Goal: Submit feedback/report problem: Submit feedback/report problem

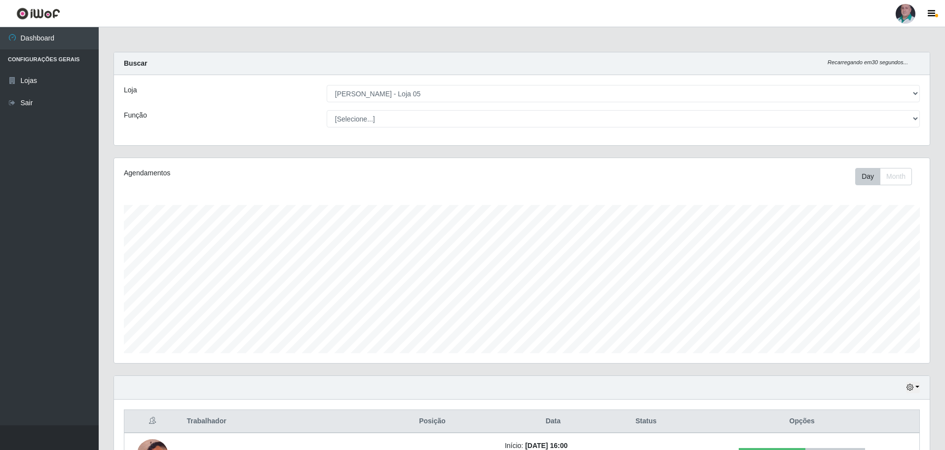
select select "252"
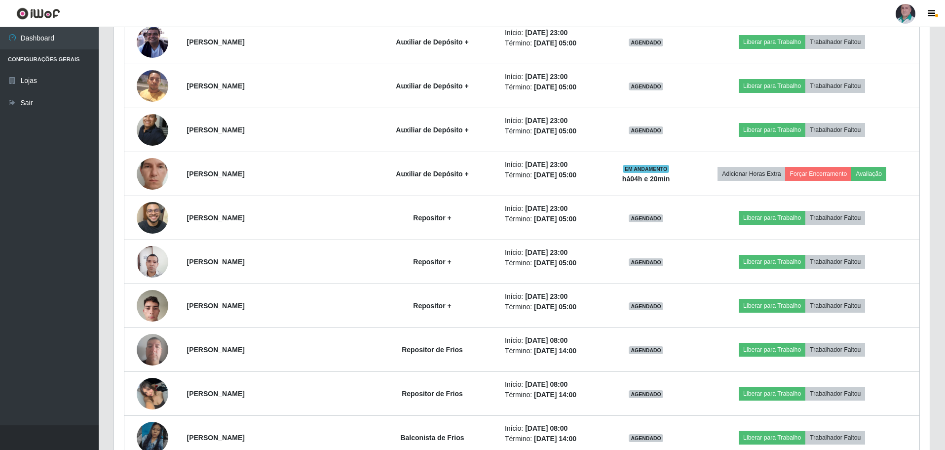
scroll to position [199, 0]
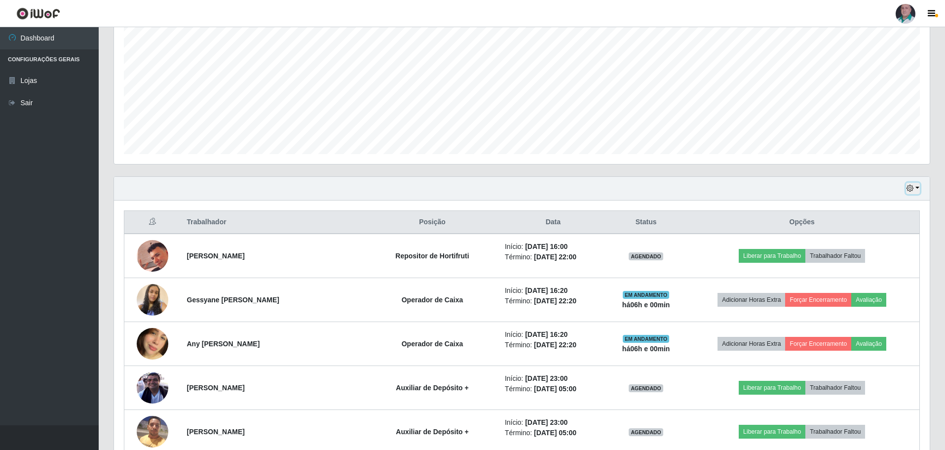
click at [912, 187] on icon "button" at bounding box center [910, 188] width 7 height 7
click at [873, 208] on button "Hoje" at bounding box center [881, 205] width 78 height 21
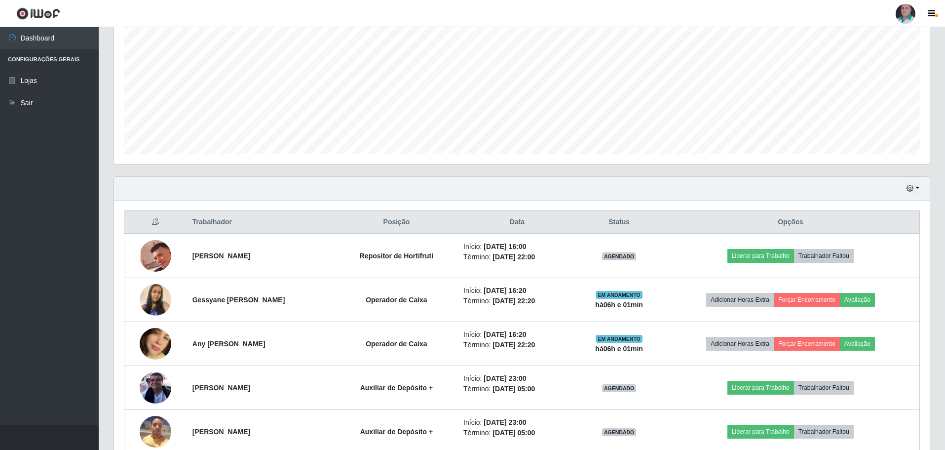
scroll to position [347, 0]
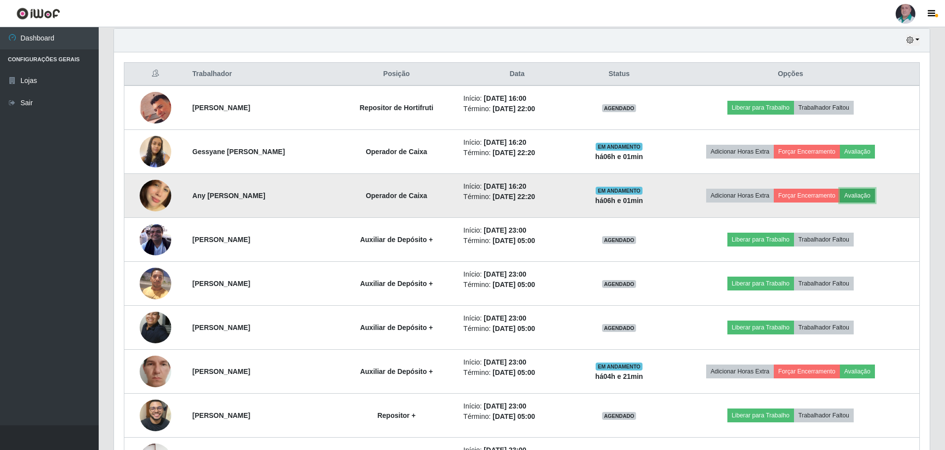
click at [859, 197] on button "Avaliação" at bounding box center [857, 196] width 35 height 14
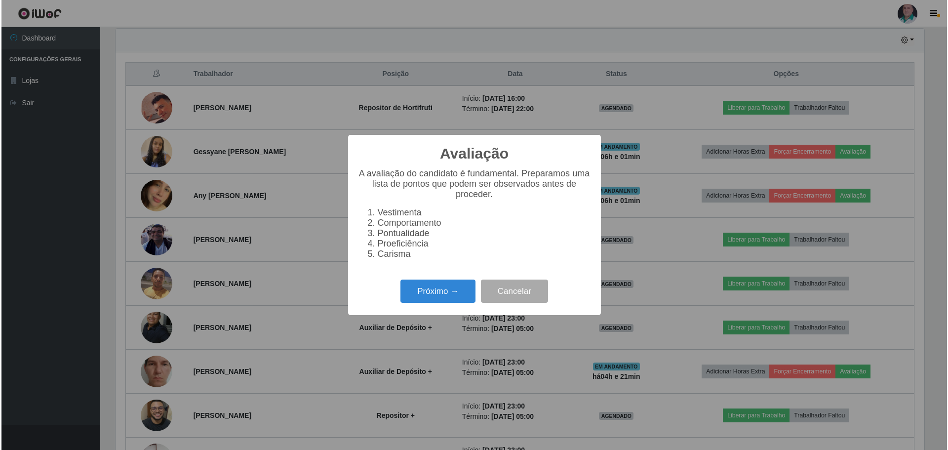
scroll to position [205, 811]
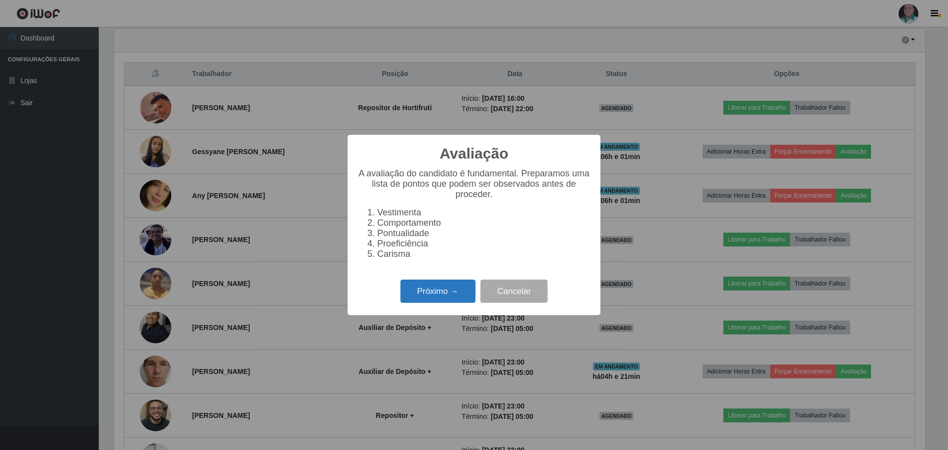
click at [448, 303] on button "Próximo →" at bounding box center [437, 290] width 75 height 23
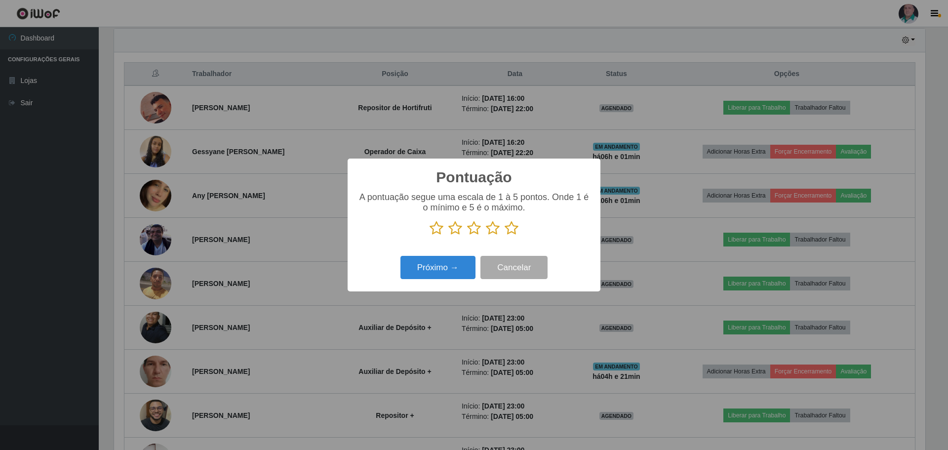
click at [512, 227] on icon at bounding box center [512, 228] width 14 height 15
click at [505, 235] on input "radio" at bounding box center [505, 235] width 0 height 0
click at [454, 275] on button "Próximo →" at bounding box center [437, 267] width 75 height 23
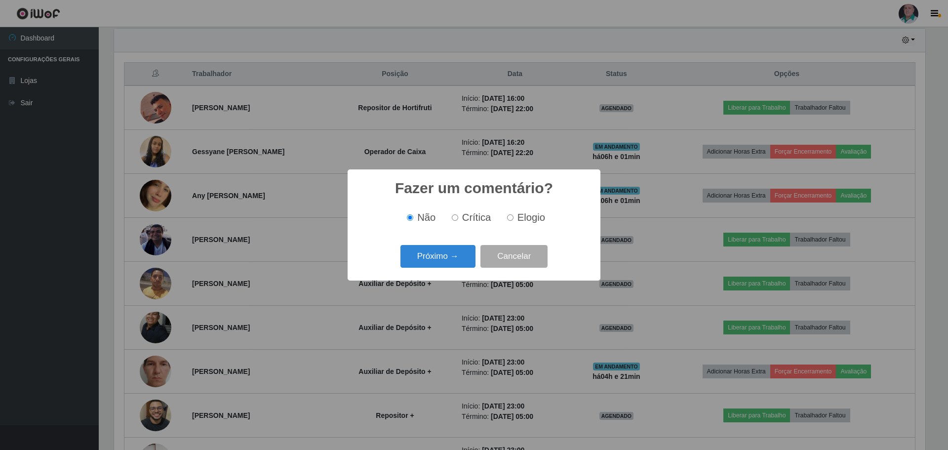
drag, startPoint x: 509, startPoint y: 220, endPoint x: 486, endPoint y: 242, distance: 32.1
click at [509, 220] on input "Elogio" at bounding box center [510, 217] width 6 height 6
radio input "true"
click at [467, 251] on button "Próximo →" at bounding box center [437, 256] width 75 height 23
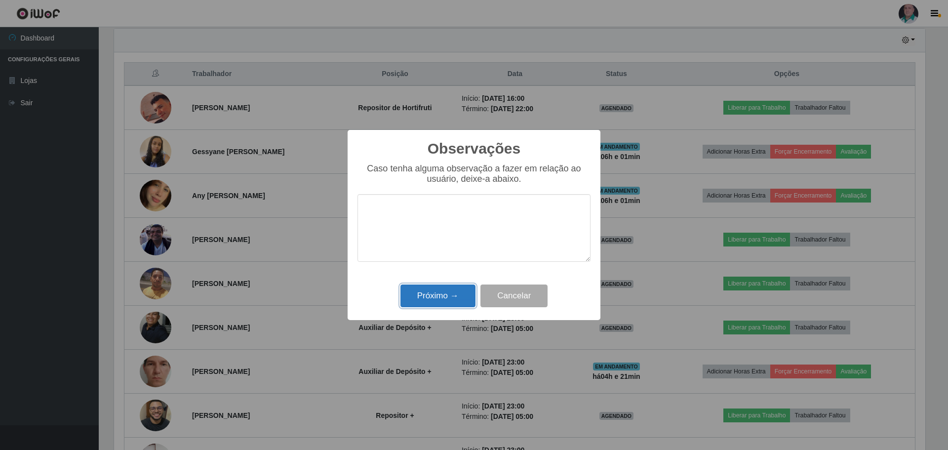
click at [438, 296] on button "Próximo →" at bounding box center [437, 295] width 75 height 23
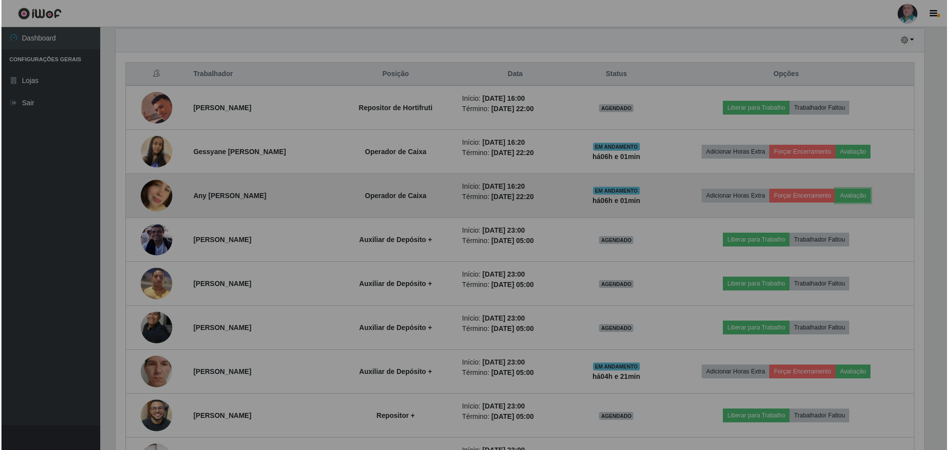
scroll to position [205, 816]
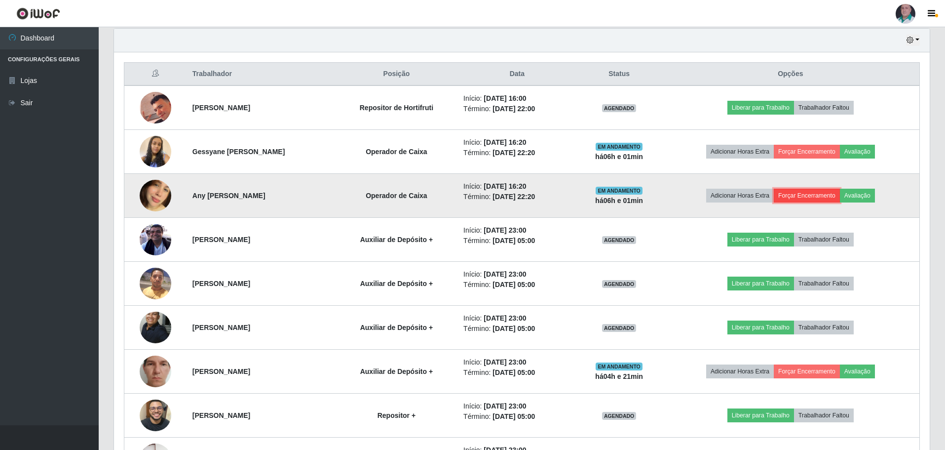
click at [811, 195] on button "Forçar Encerramento" at bounding box center [807, 196] width 66 height 14
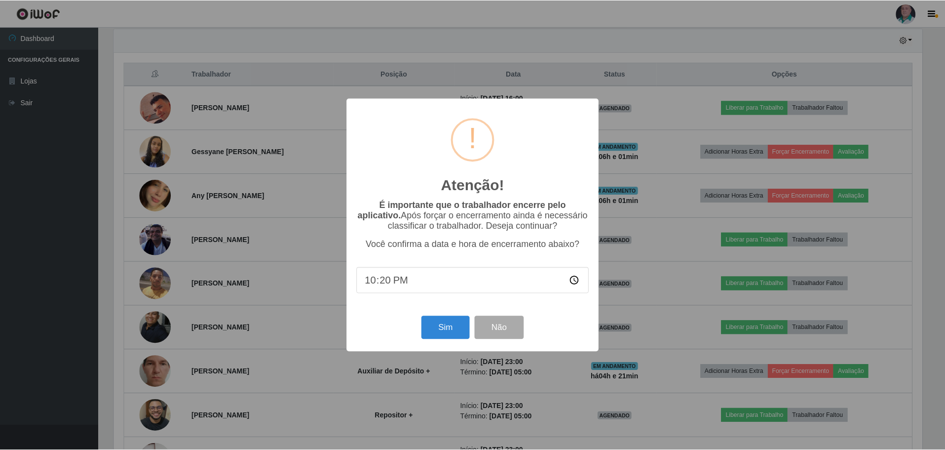
scroll to position [205, 811]
click at [452, 320] on button "Sim" at bounding box center [447, 327] width 48 height 23
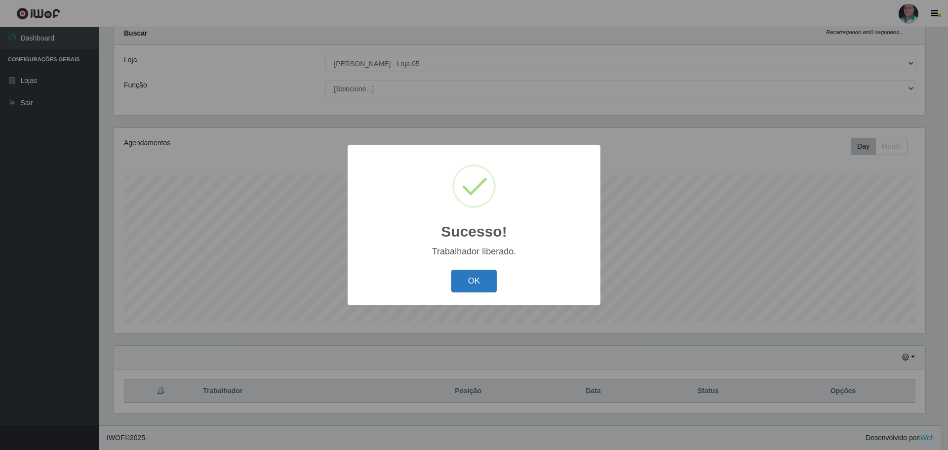
click at [474, 286] on button "OK" at bounding box center [474, 281] width 46 height 23
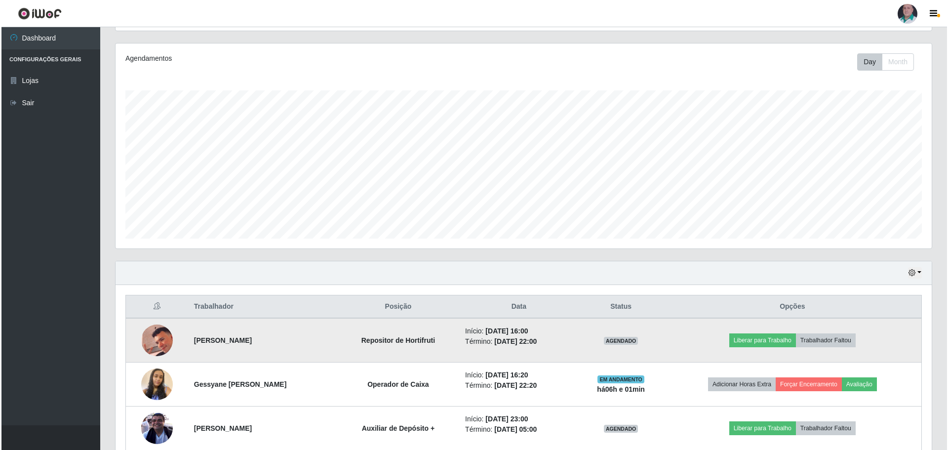
scroll to position [178, 0]
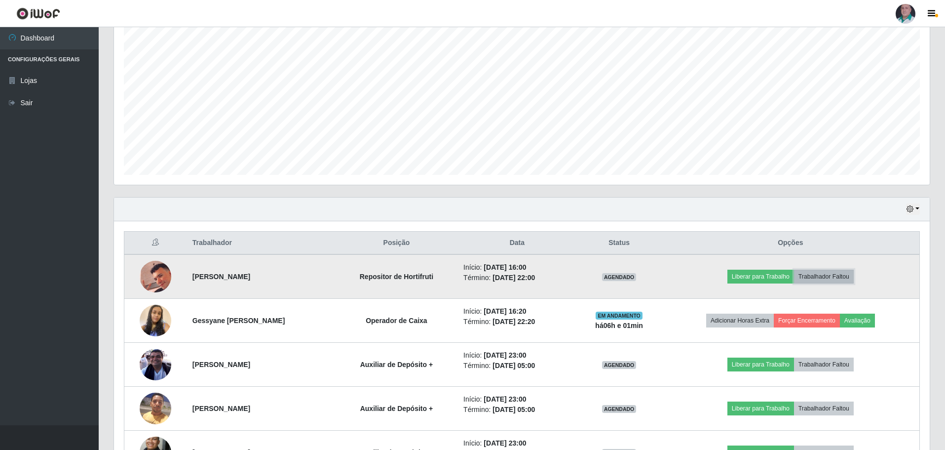
click at [834, 272] on button "Trabalhador Faltou" at bounding box center [824, 277] width 60 height 14
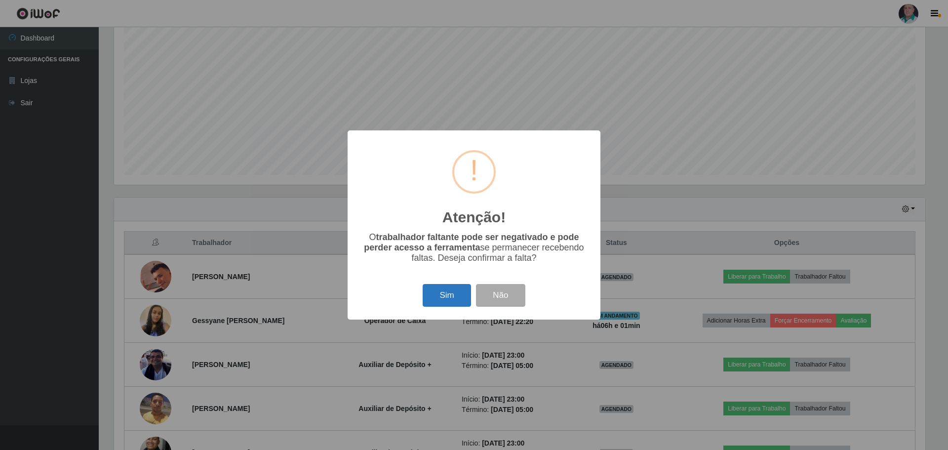
click at [450, 296] on button "Sim" at bounding box center [447, 295] width 48 height 23
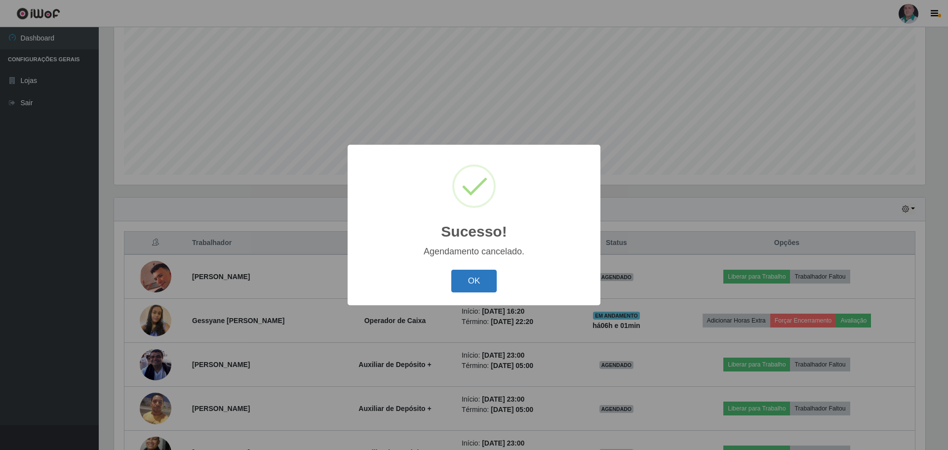
click at [486, 285] on button "OK" at bounding box center [474, 281] width 46 height 23
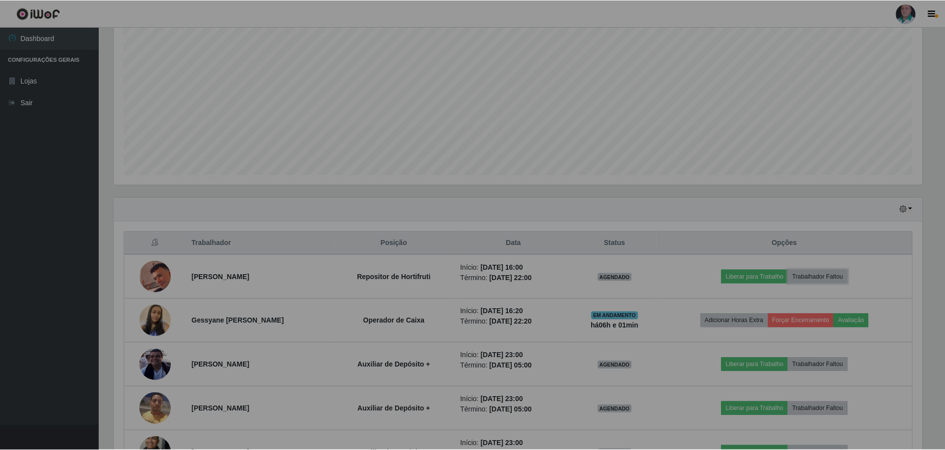
scroll to position [205, 816]
